Goal: Transaction & Acquisition: Obtain resource

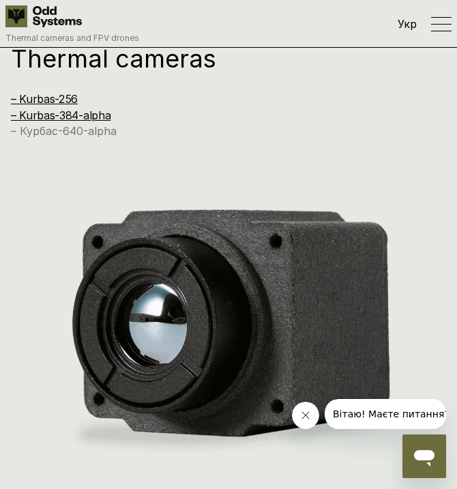
scroll to position [1257, 0]
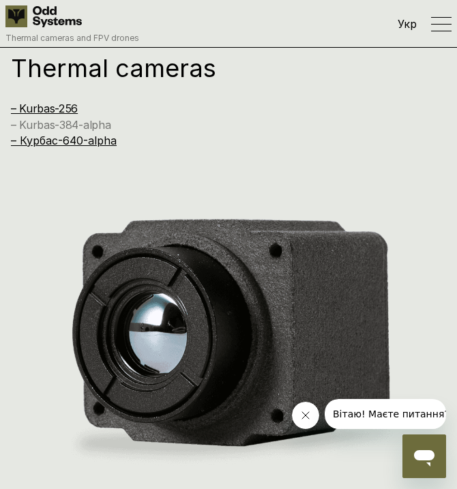
click at [69, 123] on link "– Kurbas-384-alpha" at bounding box center [61, 125] width 100 height 14
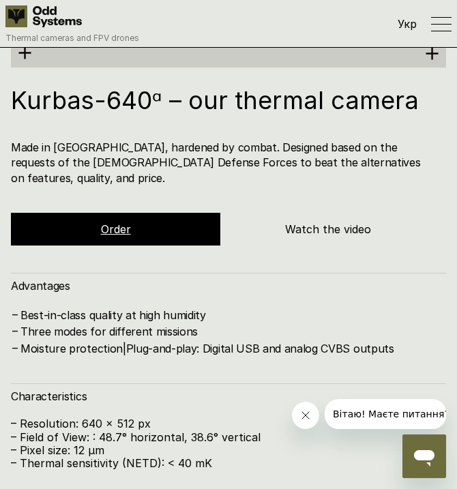
scroll to position [4914, 0]
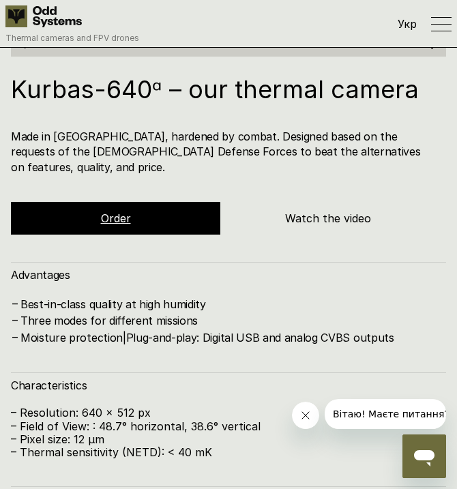
click at [132, 202] on div "Order" at bounding box center [115, 218] width 209 height 33
click at [125, 211] on link "Order" at bounding box center [116, 218] width 30 height 14
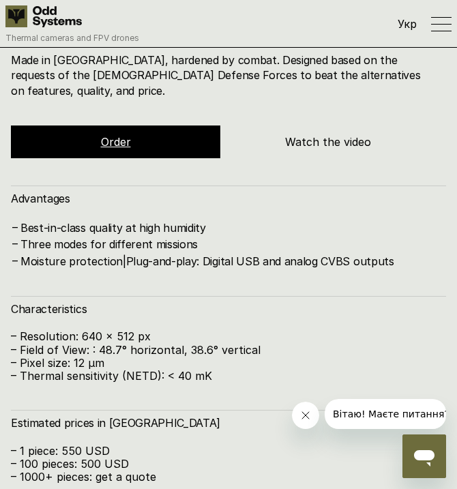
scroll to position [4988, 0]
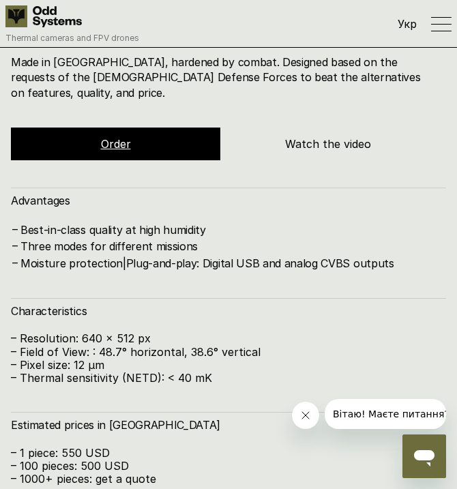
click at [106, 127] on div "Order" at bounding box center [115, 143] width 209 height 33
click at [106, 136] on h5 "Order" at bounding box center [116, 143] width 30 height 15
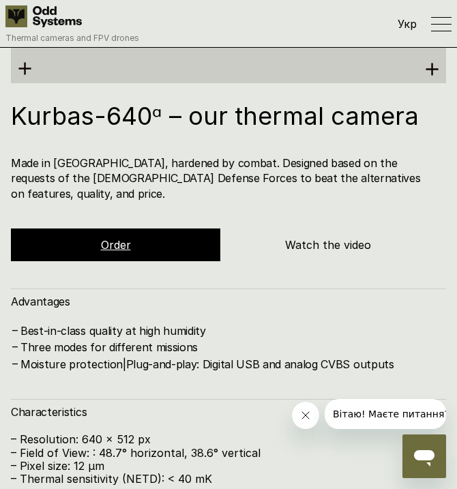
scroll to position [4886, 0]
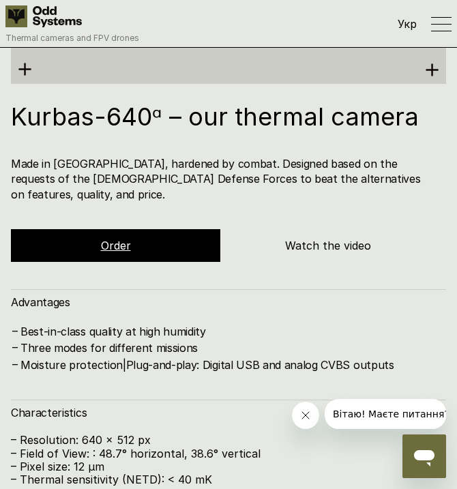
click at [119, 239] on link "Order" at bounding box center [116, 246] width 30 height 14
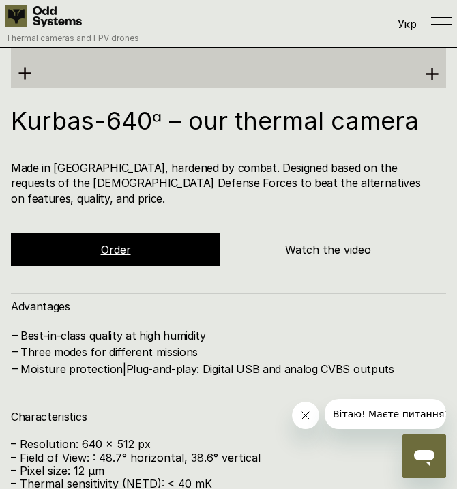
click at [318, 242] on h5 "Watch the video" at bounding box center [327, 249] width 209 height 15
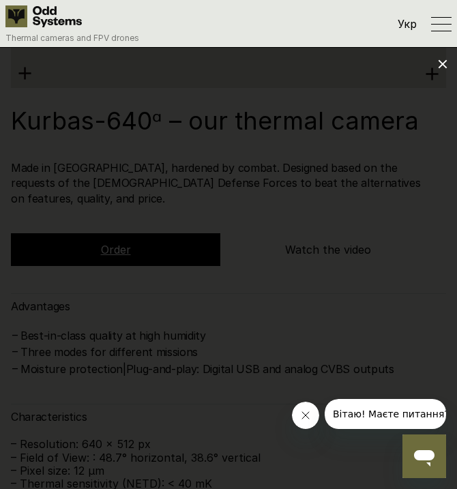
click at [447, 69] on div at bounding box center [228, 244] width 457 height 489
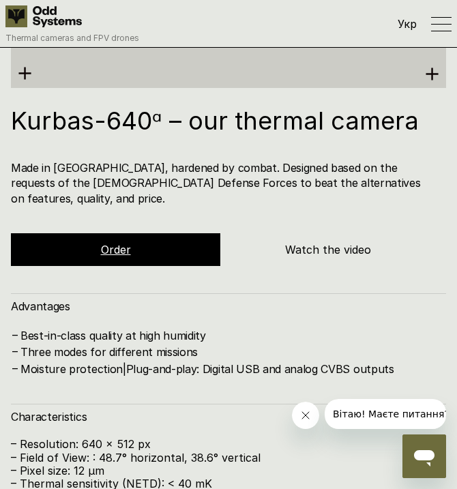
click at [437, 27] on div at bounding box center [441, 24] width 20 height 16
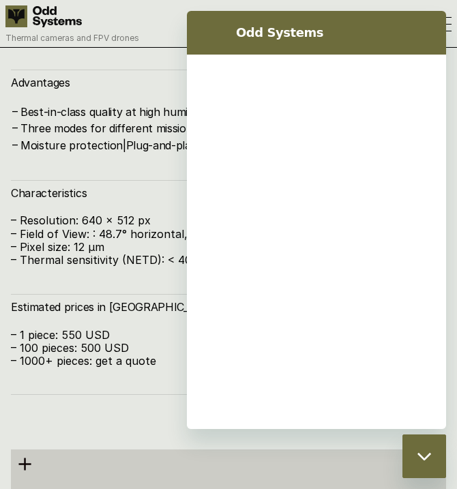
scroll to position [0, 0]
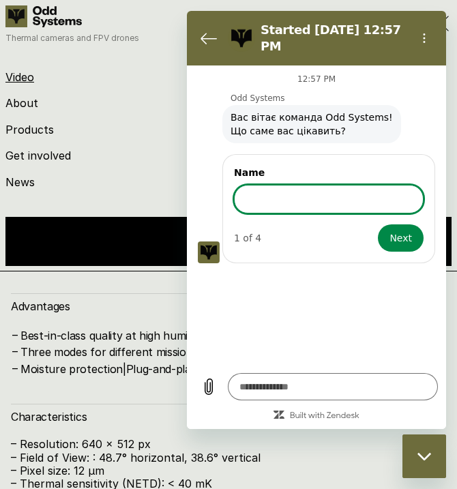
type textarea "*"
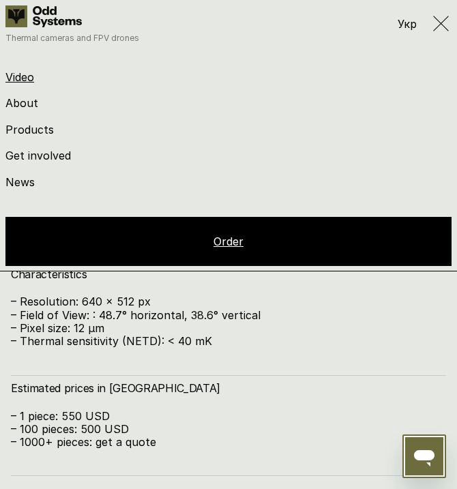
scroll to position [5362, 0]
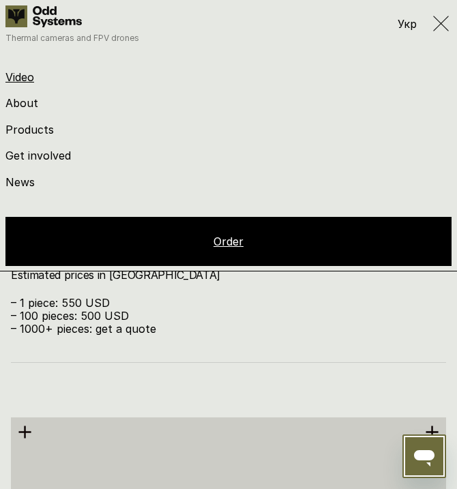
click at [440, 34] on div "Укр Thermal cameras and FPV drones" at bounding box center [228, 23] width 446 height 37
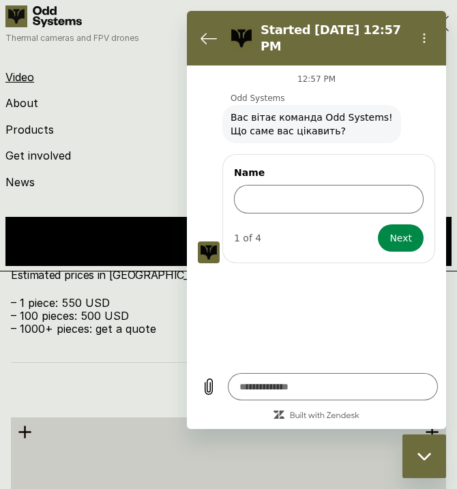
scroll to position [0, 0]
click at [151, 67] on div "Укр Thermal cameras and FPV drones Video About Products Get involved News Order" at bounding box center [228, 135] width 457 height 271
click at [101, 322] on p "– 1000+ pieces: get a quote" at bounding box center [228, 328] width 435 height 13
type textarea "*"
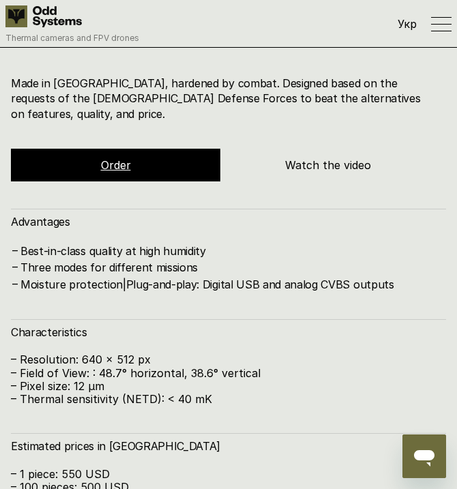
scroll to position [5015, 0]
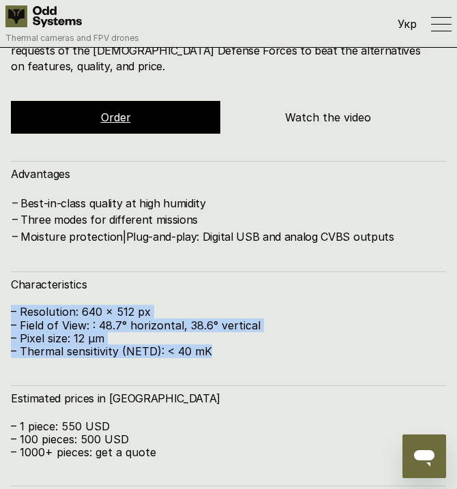
drag, startPoint x: 235, startPoint y: 320, endPoint x: 13, endPoint y: 262, distance: 229.0
click at [13, 271] on div "Characteristics – Resolution: 640 x 512 px – Field of View: : 48.7° horizontal,…" at bounding box center [228, 328] width 435 height 114
copy div "– Resolution: 640 x 512 px – Field of View: : 48.7° horizontal, 38.6° vertical …"
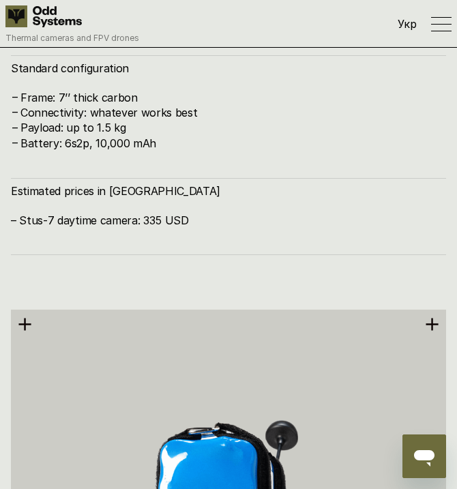
scroll to position [6416, 0]
